Goal: Information Seeking & Learning: Find specific fact

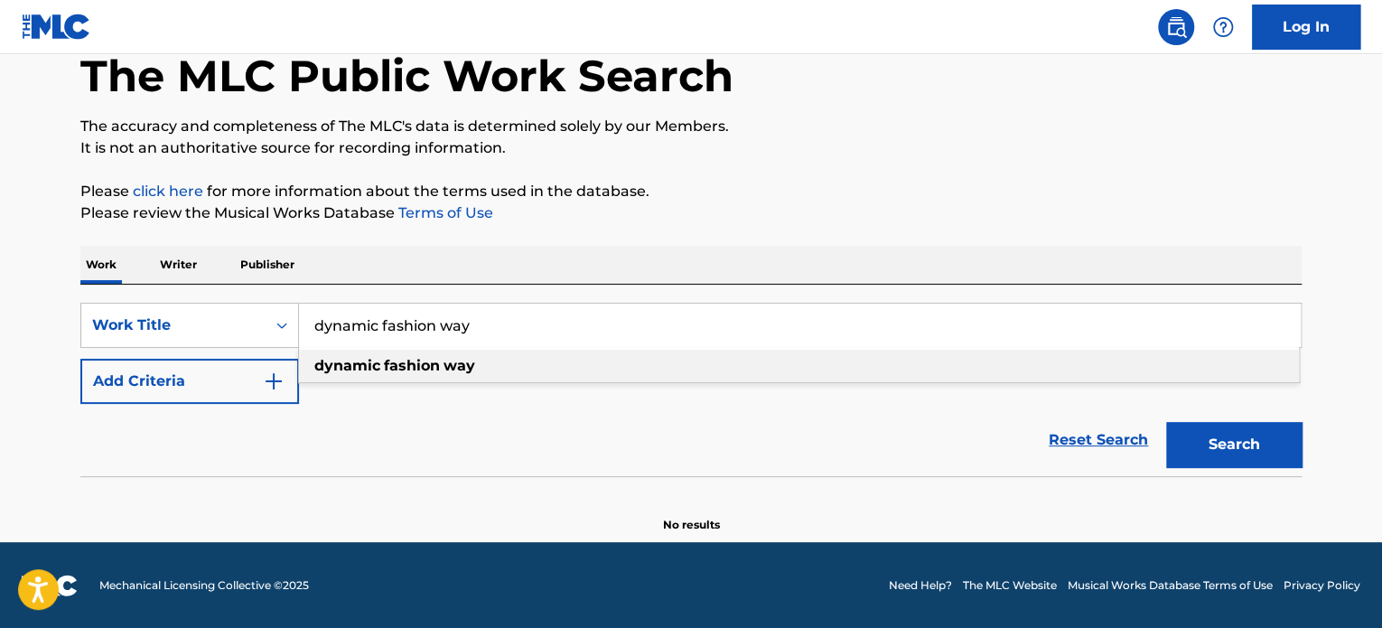
type input "dynamic fashion way"
click at [1231, 438] on button "Search" at bounding box center [1233, 444] width 135 height 45
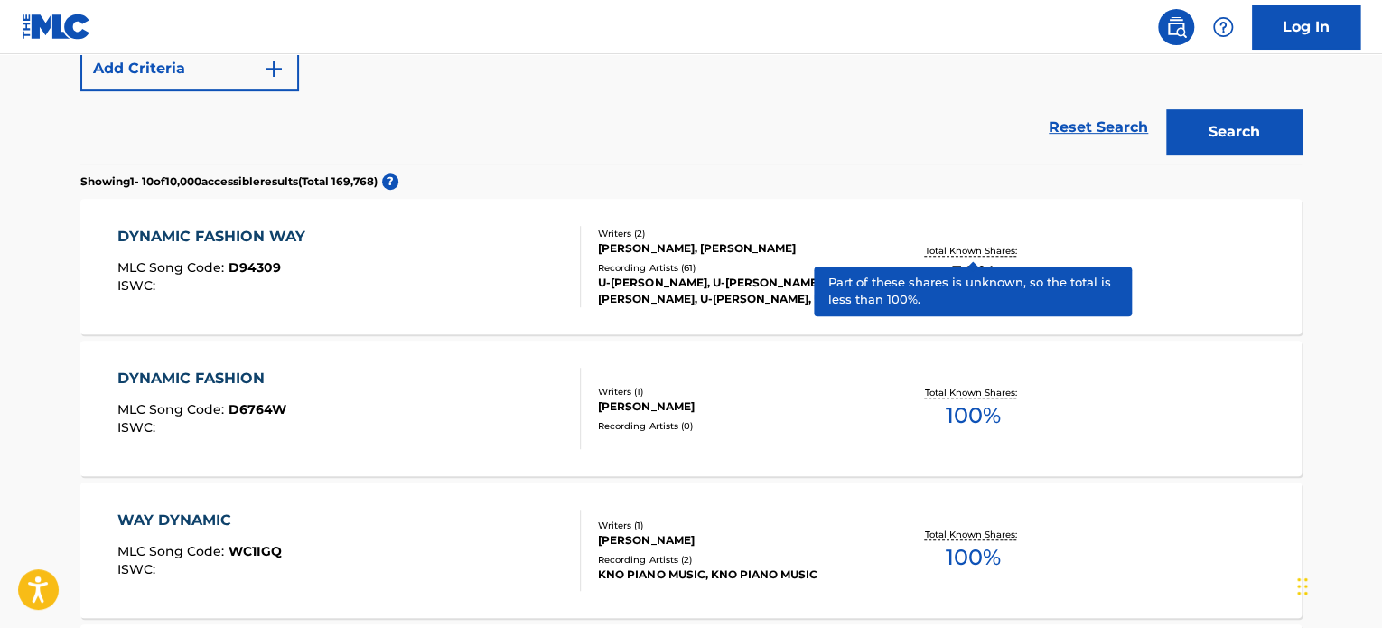
scroll to position [461, 0]
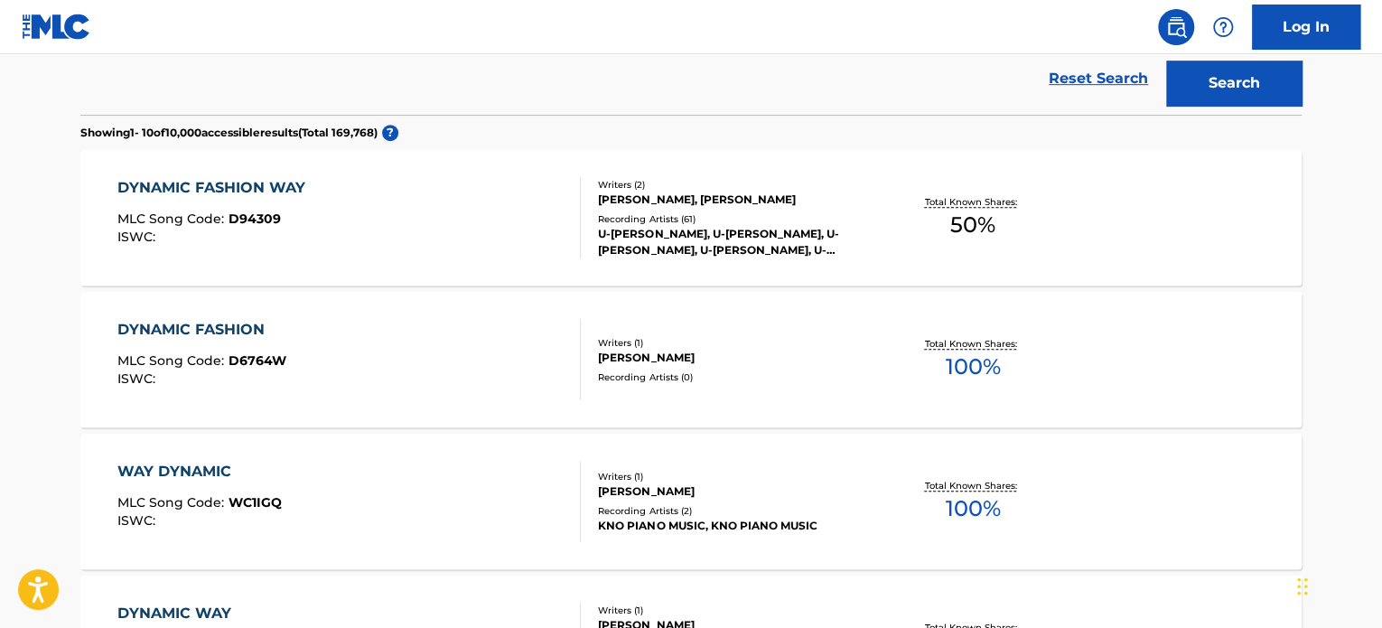
click at [1114, 239] on div "DYNAMIC FASHION WAY MLC Song Code : D94309 ISWC : Writers ( 2 ) [PERSON_NAME], …" at bounding box center [690, 217] width 1221 height 135
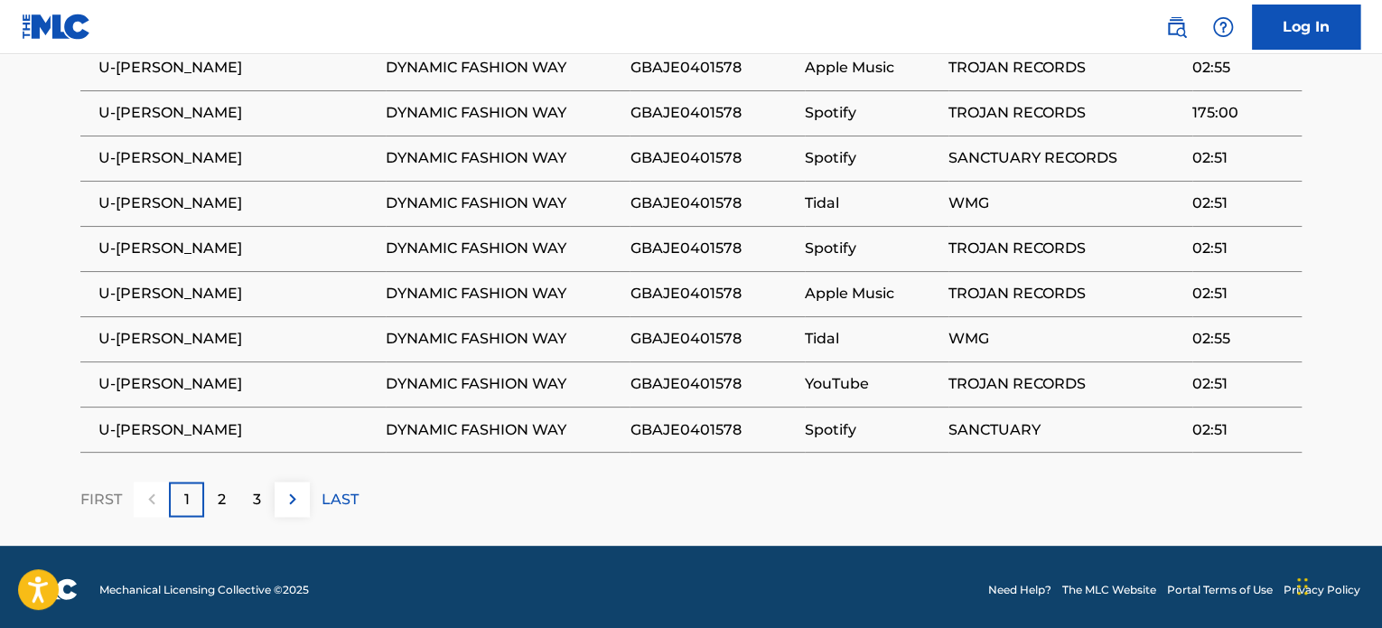
scroll to position [1322, 0]
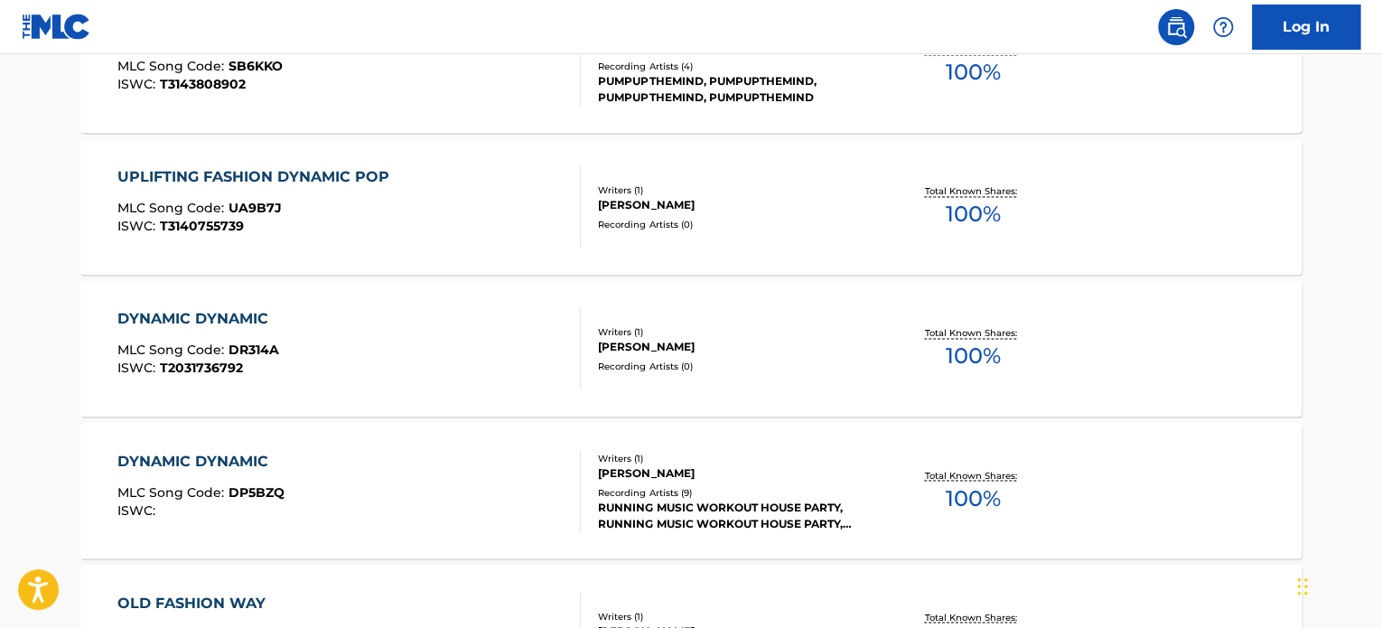
scroll to position [508, 0]
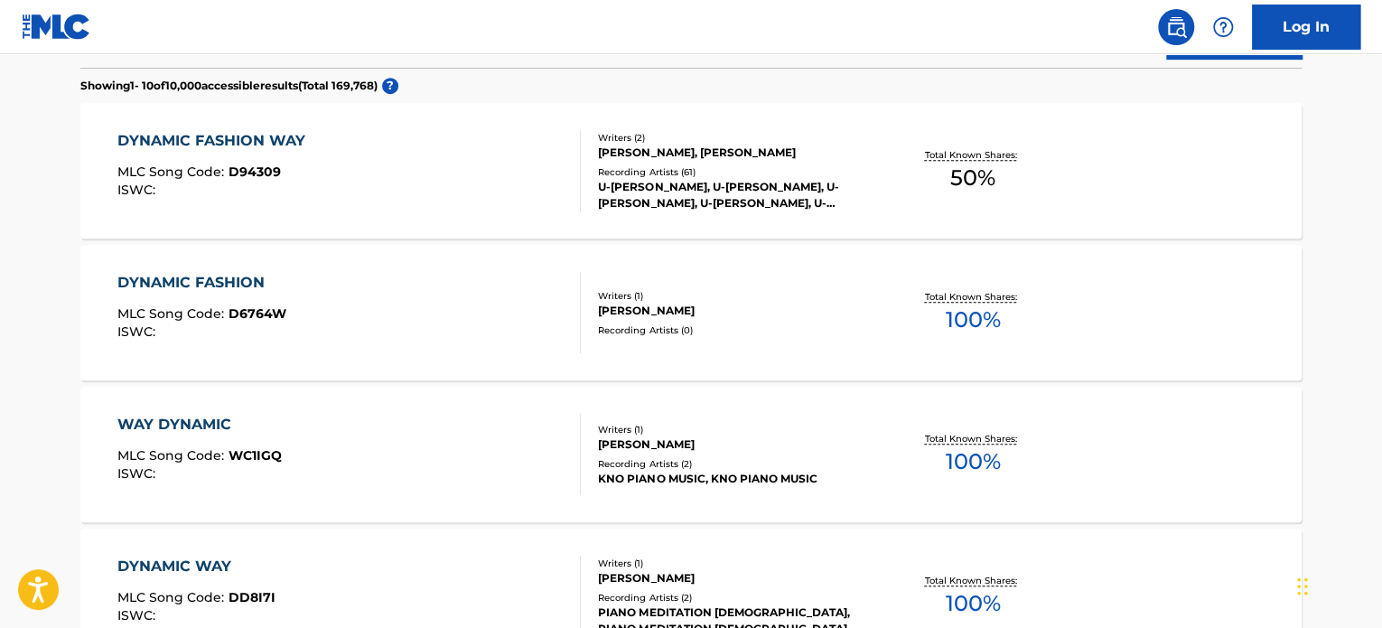
click at [784, 303] on div "[PERSON_NAME]" at bounding box center [734, 311] width 273 height 16
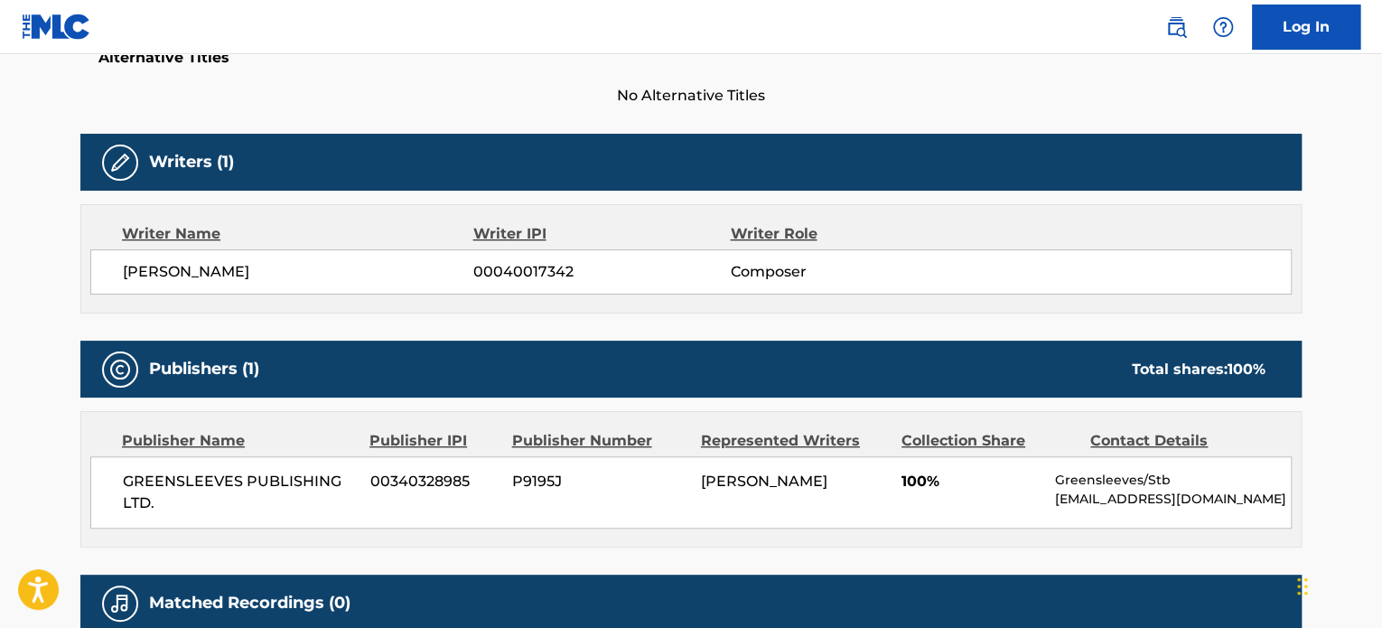
scroll to position [542, 0]
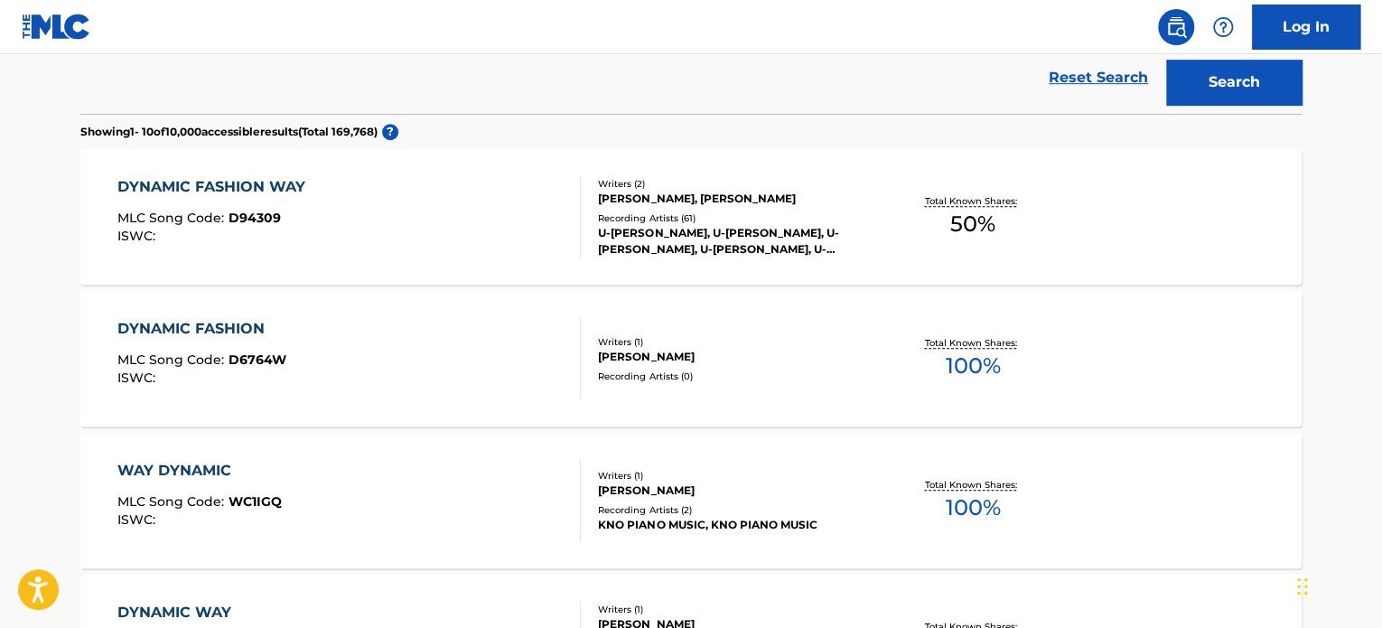
scroll to position [374, 0]
